Goal: Task Accomplishment & Management: Use online tool/utility

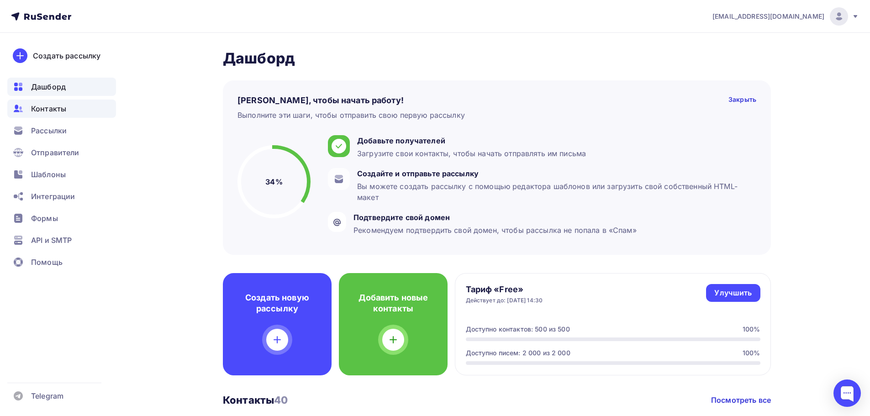
click at [68, 113] on div "Контакты" at bounding box center [61, 109] width 109 height 18
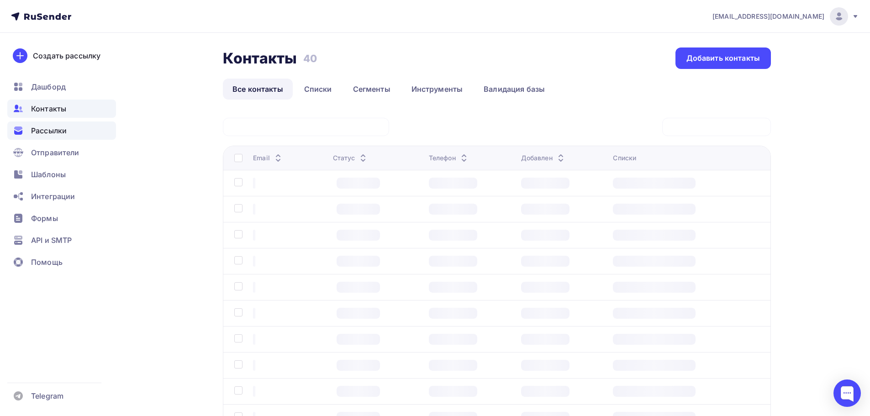
click at [69, 132] on div "Рассылки" at bounding box center [61, 131] width 109 height 18
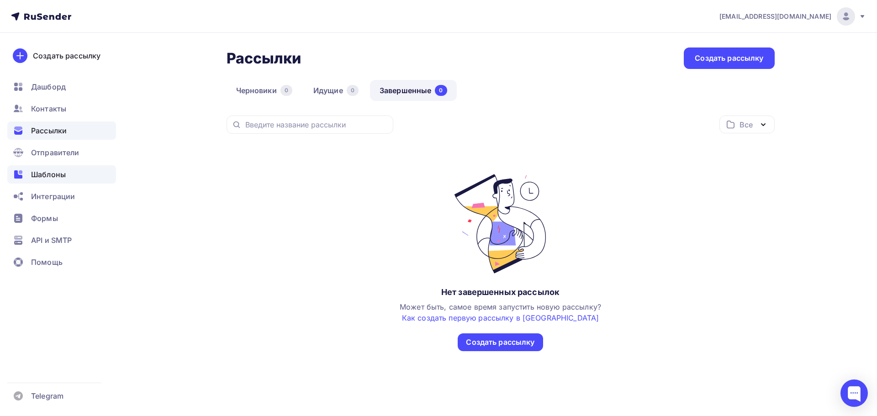
click at [58, 171] on span "Шаблоны" at bounding box center [48, 174] width 35 height 11
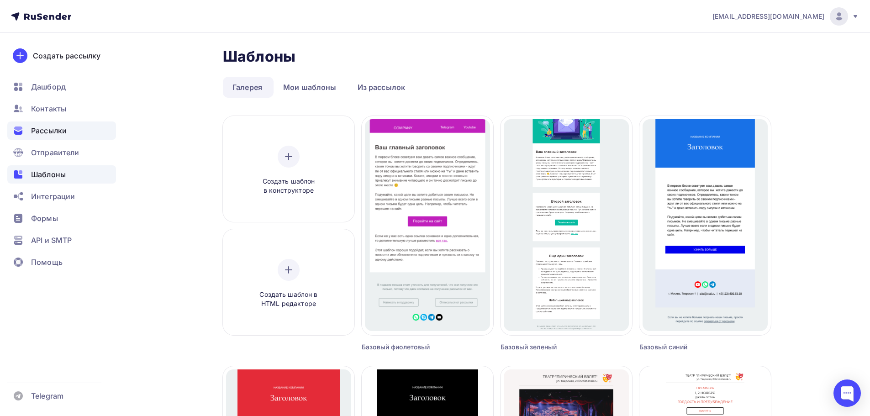
click at [66, 131] on span "Рассылки" at bounding box center [49, 130] width 36 height 11
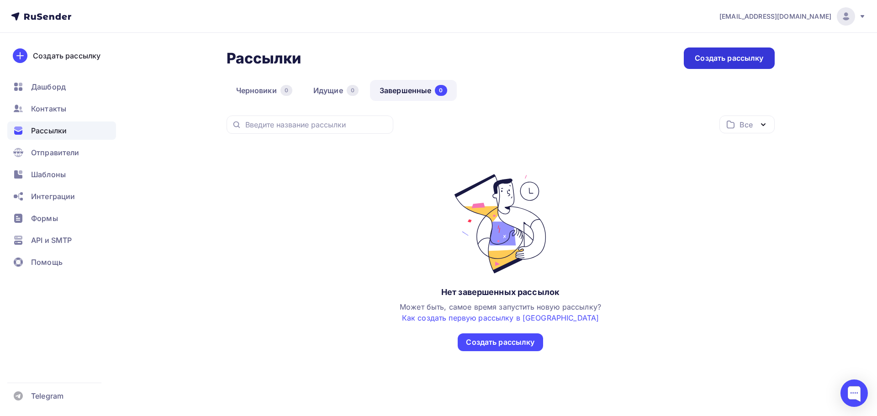
click at [723, 55] on div "Создать рассылку" at bounding box center [729, 58] width 69 height 11
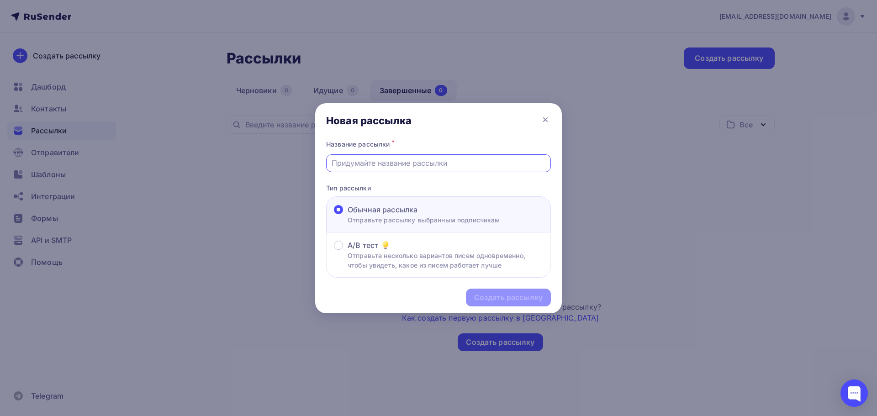
click at [393, 166] on input "text" at bounding box center [439, 163] width 214 height 11
type input "ссылка рассылка"
click at [496, 295] on div "Создать рассылку" at bounding box center [508, 297] width 69 height 11
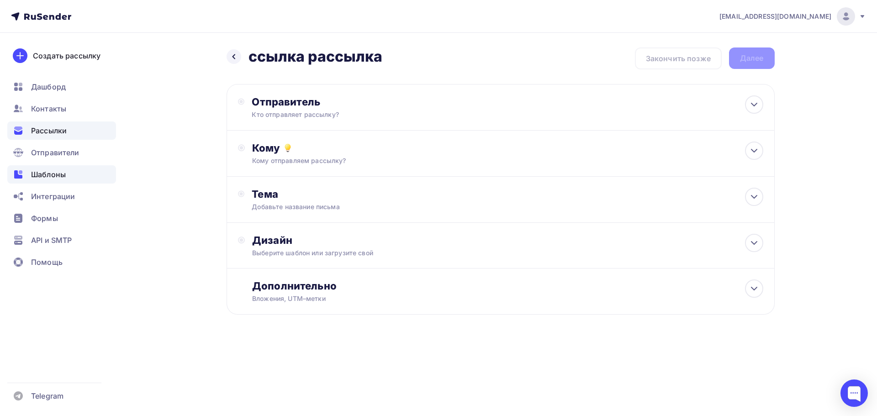
click at [49, 173] on span "Шаблоны" at bounding box center [48, 174] width 35 height 11
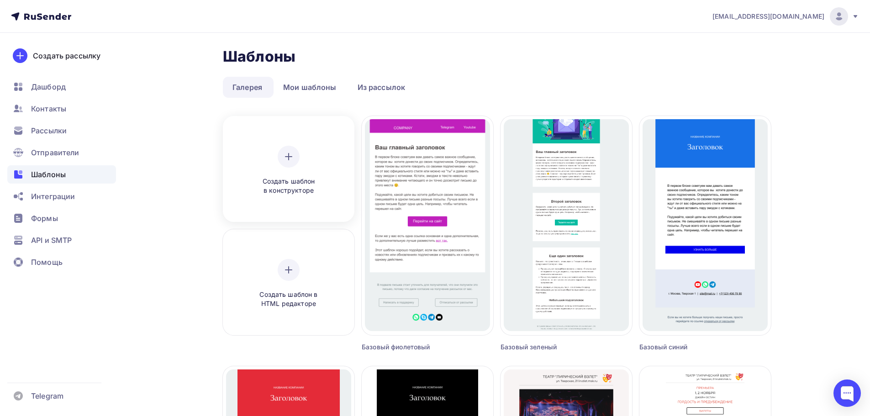
click at [328, 167] on div "Создать шаблон в конструкторе" at bounding box center [288, 171] width 87 height 50
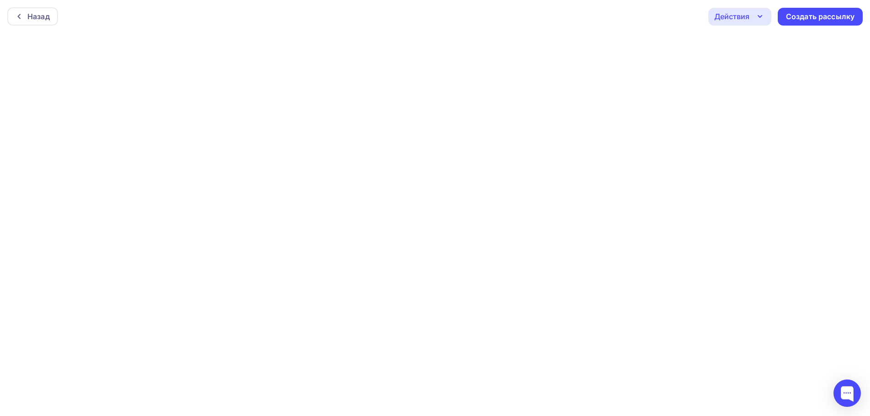
click at [752, 18] on div "Действия" at bounding box center [740, 17] width 63 height 18
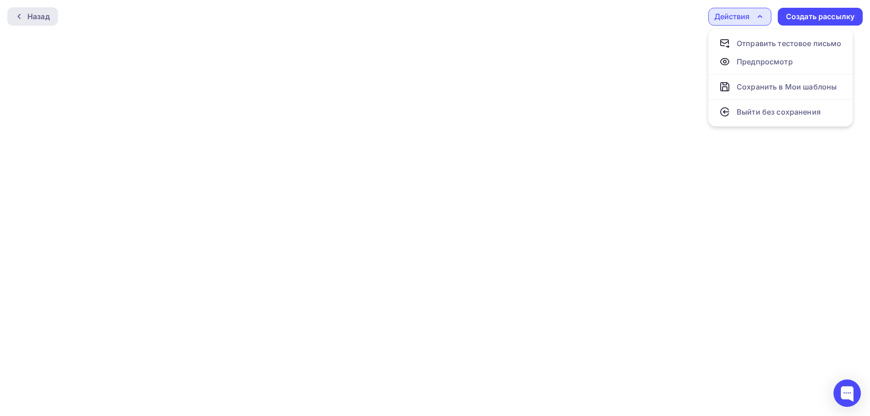
click at [32, 13] on div "Назад" at bounding box center [38, 16] width 22 height 11
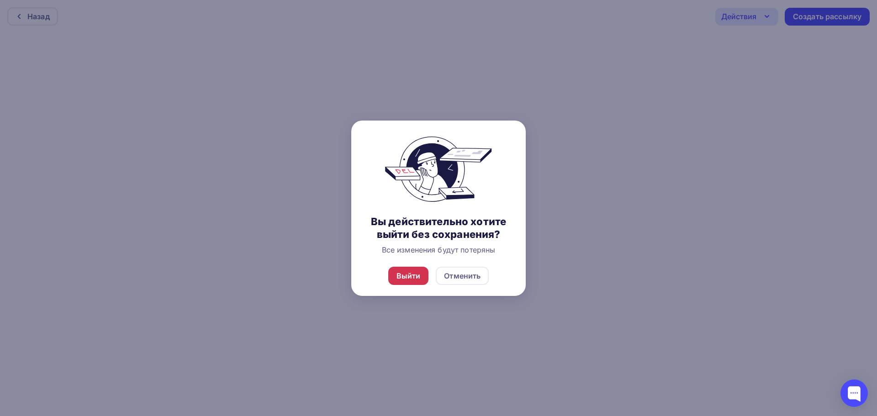
click at [424, 279] on div "Выйти" at bounding box center [408, 276] width 41 height 18
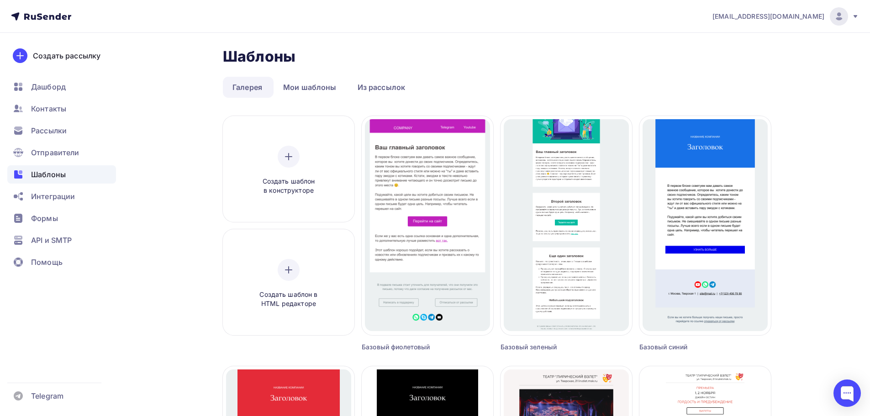
click at [613, 93] on ul "Галерея Мои шаблоны Из рассылок" at bounding box center [497, 87] width 548 height 21
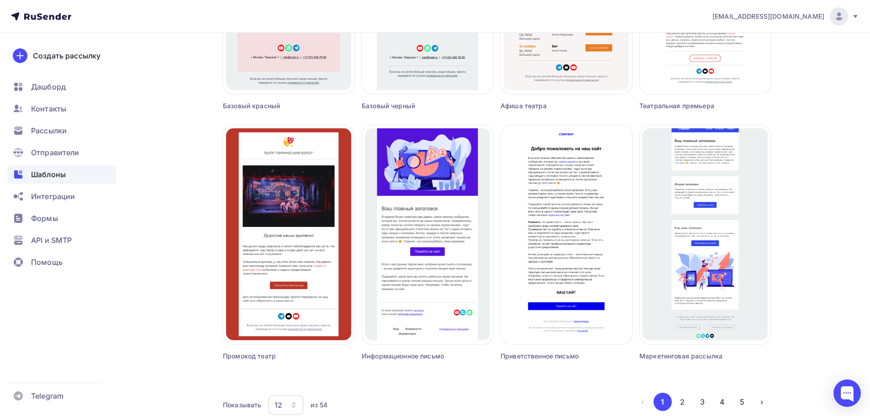
scroll to position [539, 0]
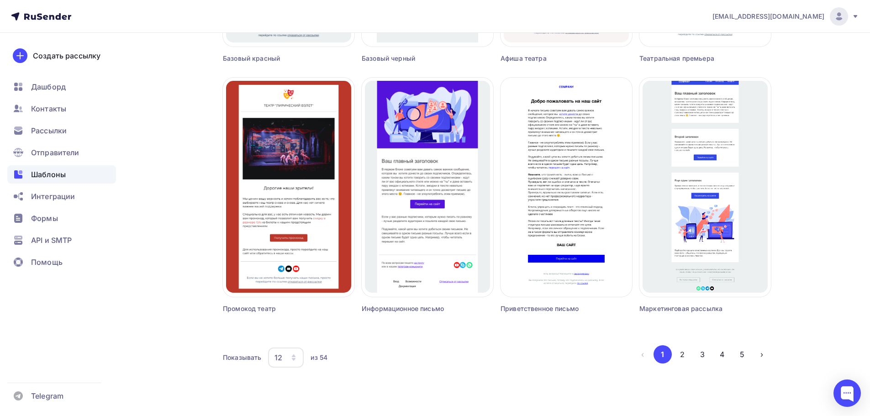
click at [31, 13] on icon at bounding box center [41, 16] width 60 height 11
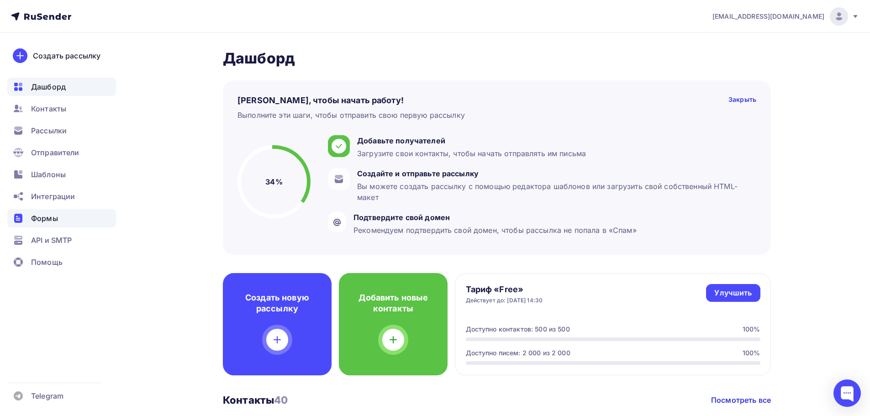
click at [47, 221] on span "Формы" at bounding box center [44, 218] width 27 height 11
